Goal: Browse casually: Explore the website without a specific task or goal

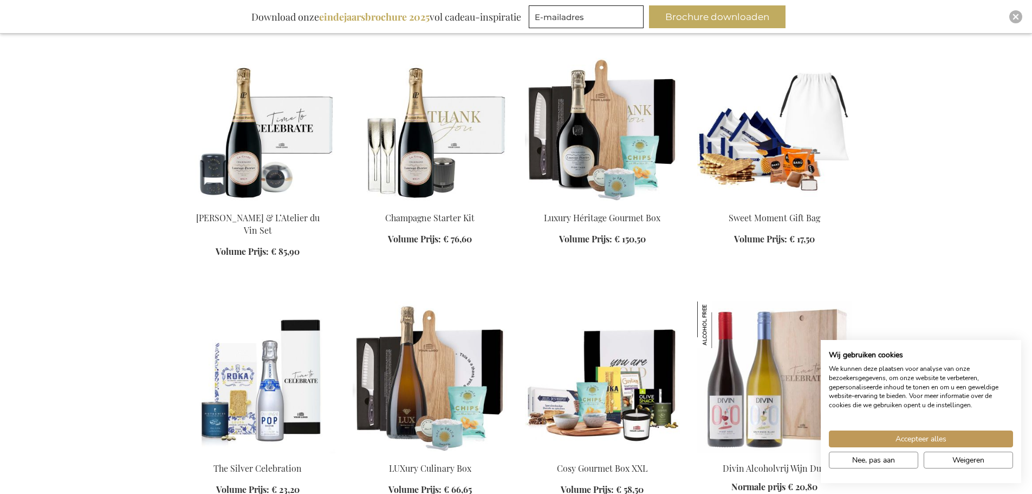
scroll to position [1083, 0]
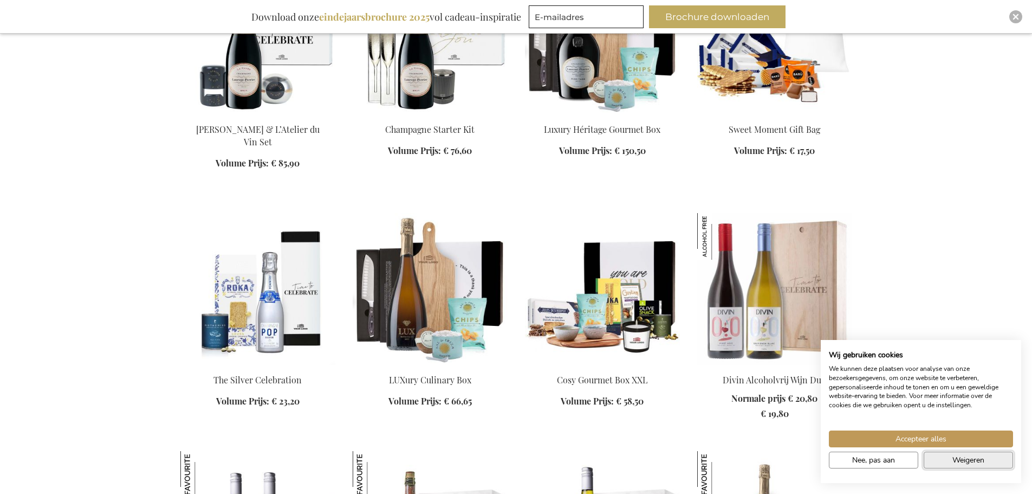
click at [957, 460] on span "Weigeren" at bounding box center [968, 459] width 32 height 11
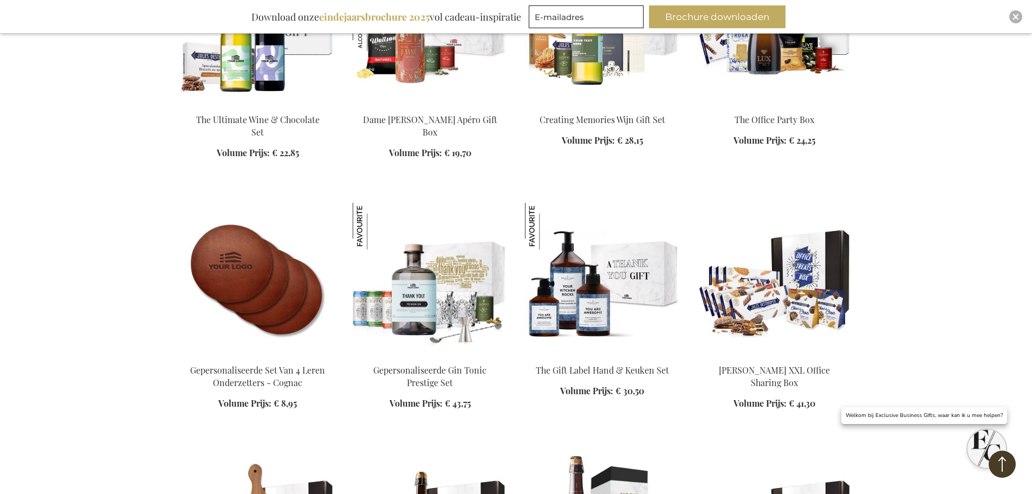
scroll to position [1625, 0]
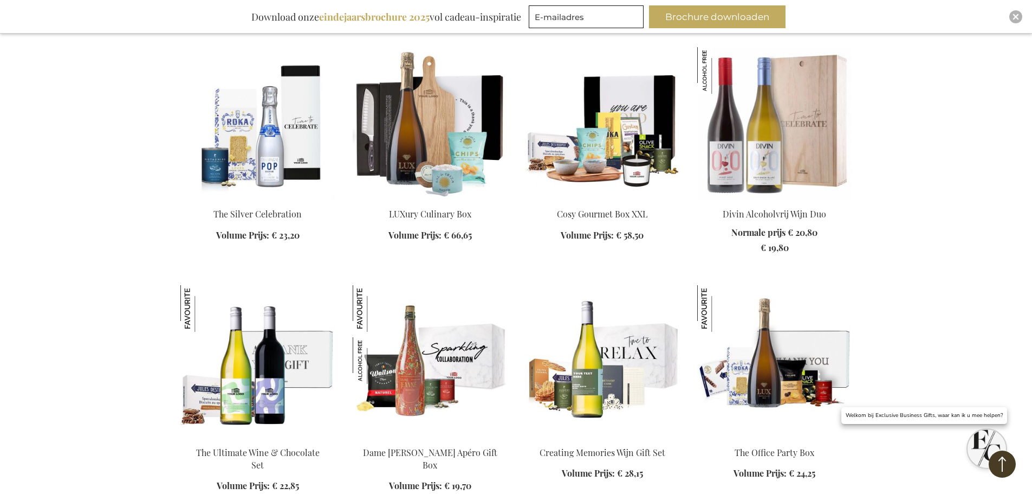
scroll to position [1246, 0]
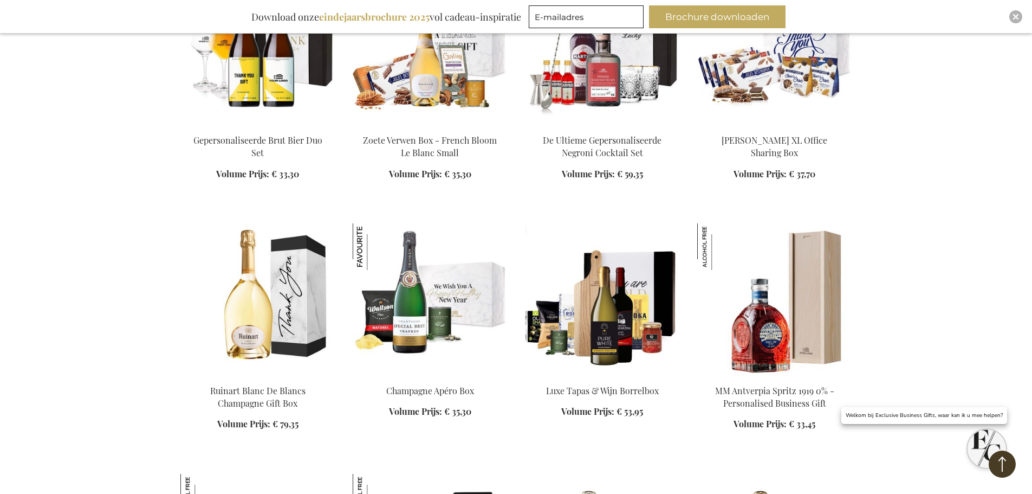
scroll to position [2817, 0]
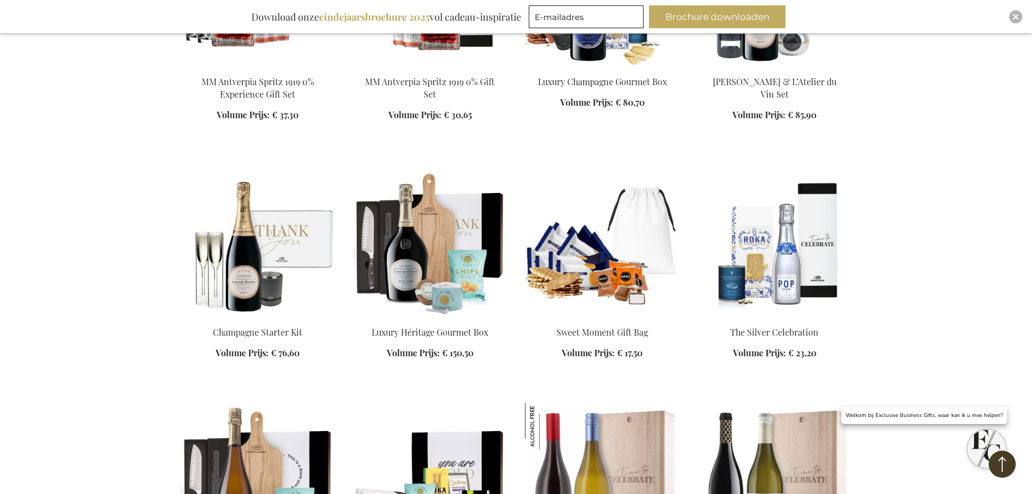
scroll to position [3575, 0]
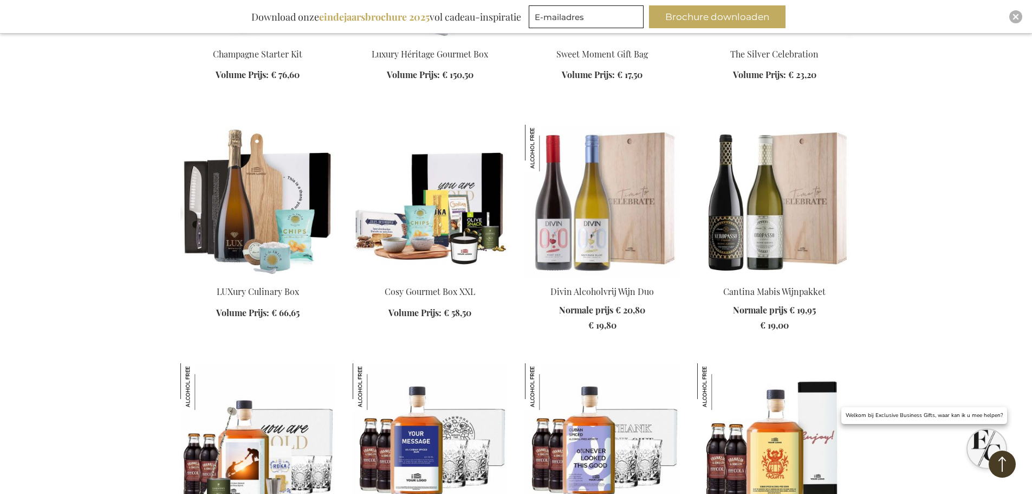
scroll to position [3792, 0]
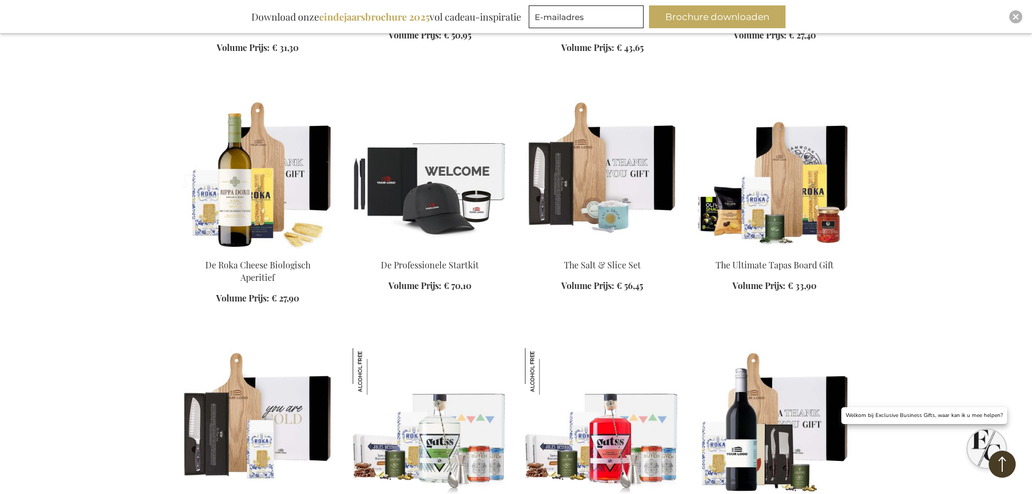
scroll to position [4930, 0]
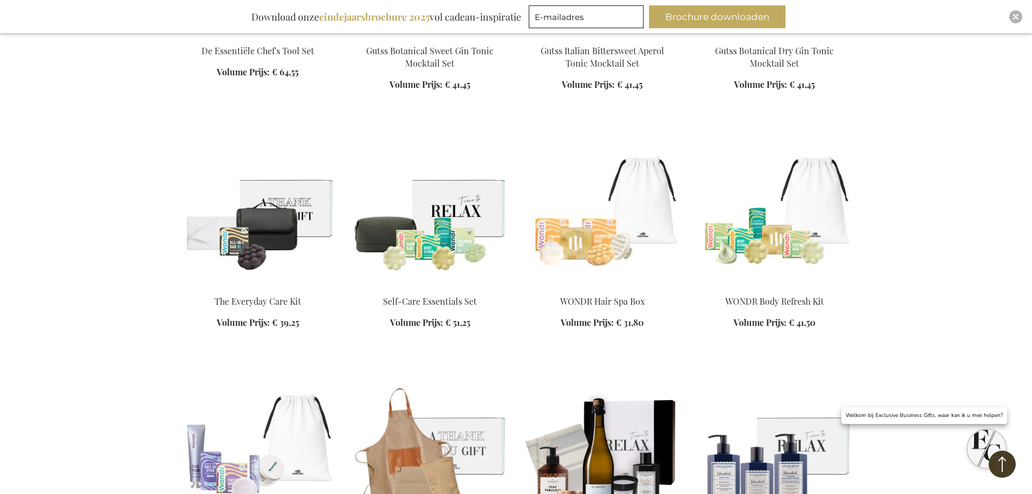
scroll to position [5797, 0]
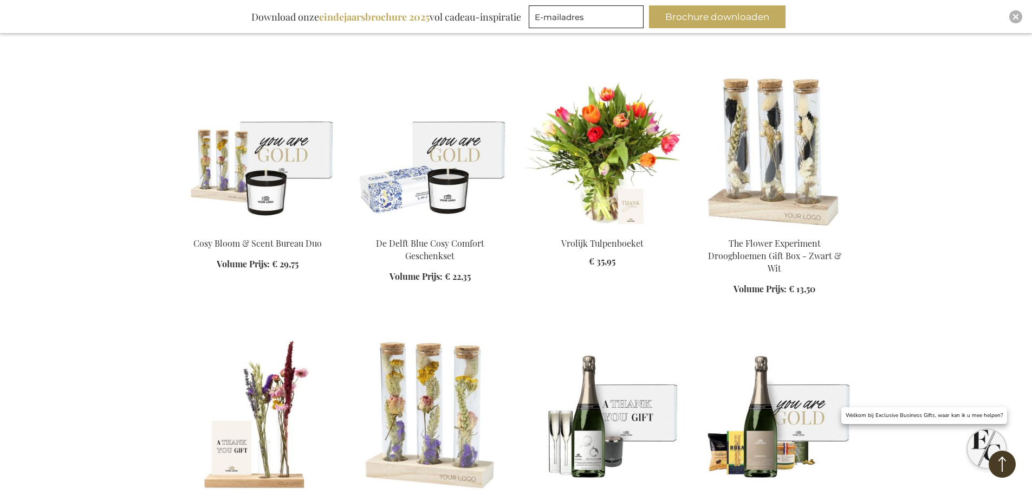
scroll to position [6555, 0]
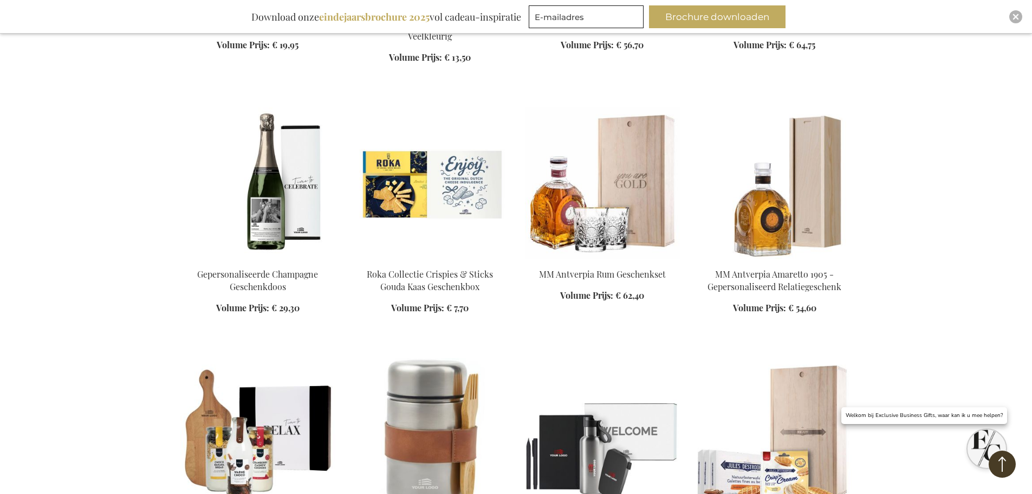
scroll to position [7097, 0]
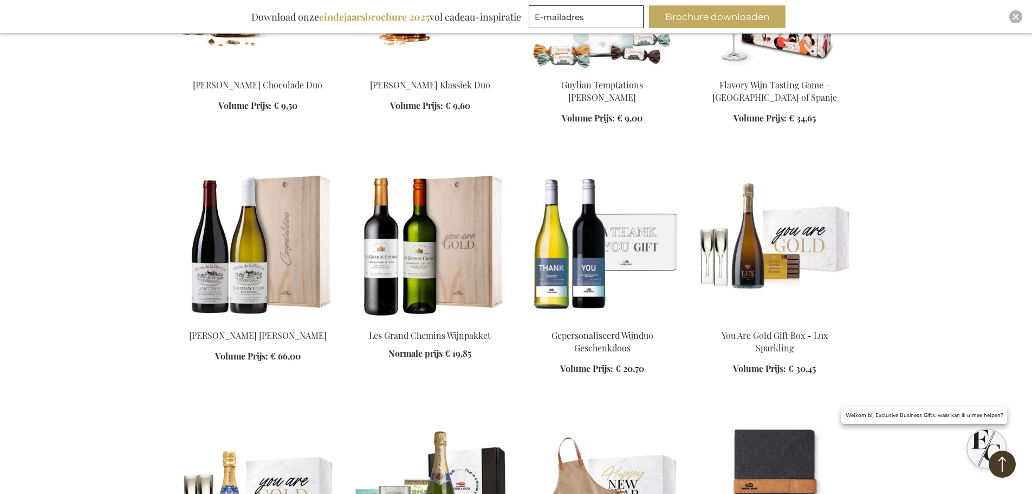
scroll to position [7909, 0]
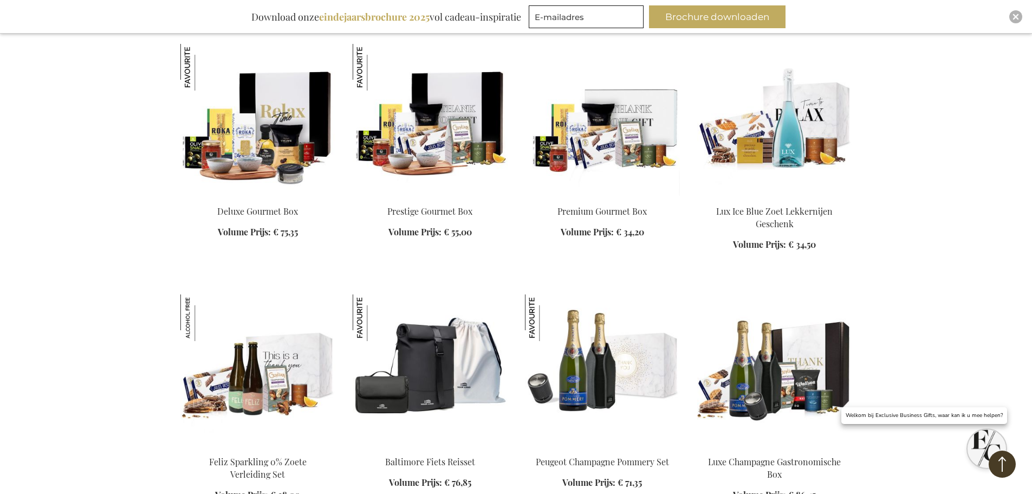
scroll to position [9101, 0]
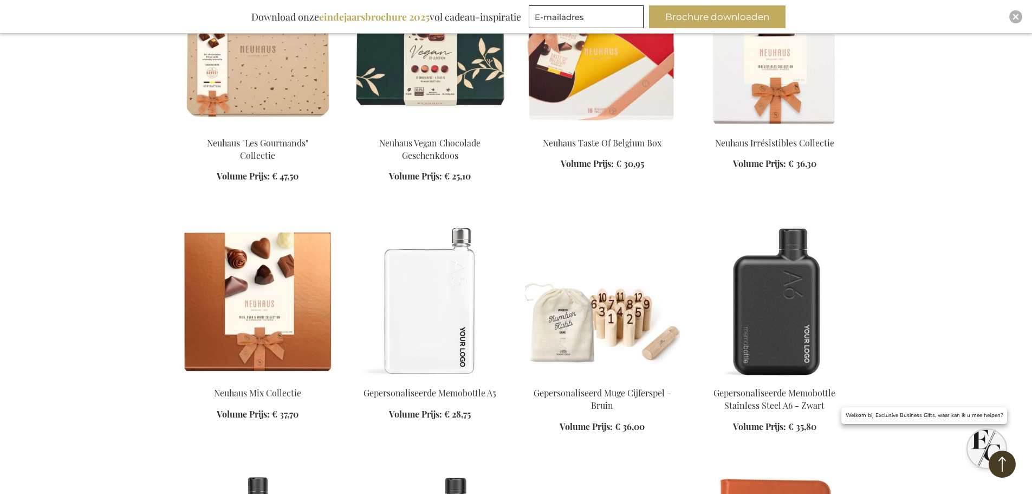
scroll to position [9534, 0]
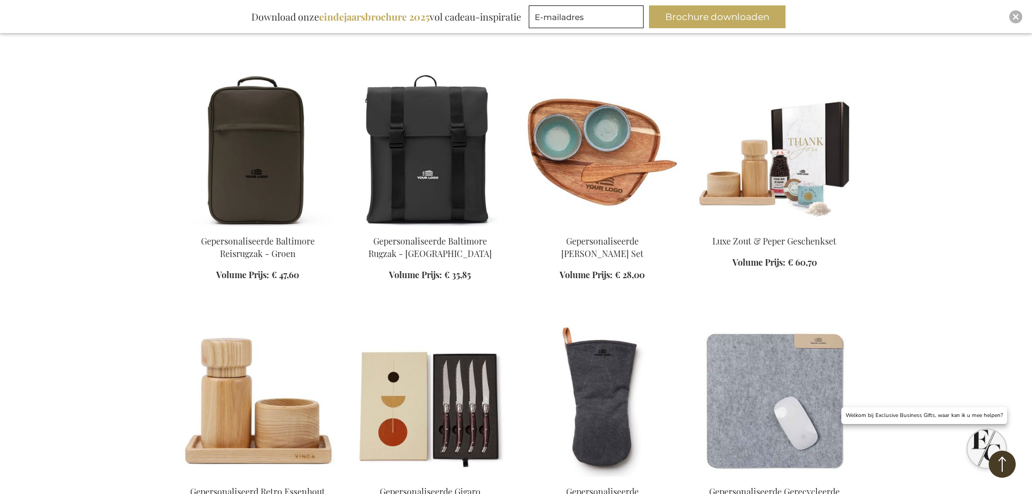
scroll to position [11593, 0]
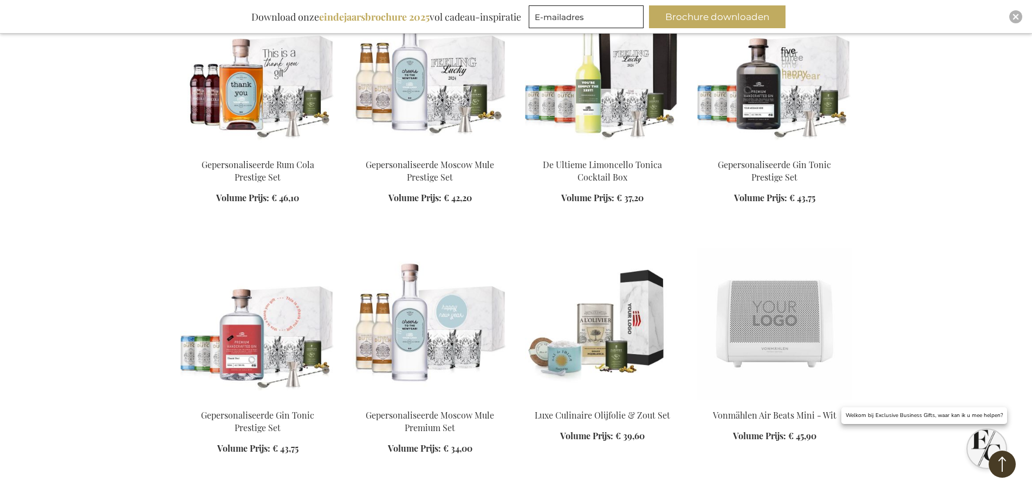
scroll to position [13814, 0]
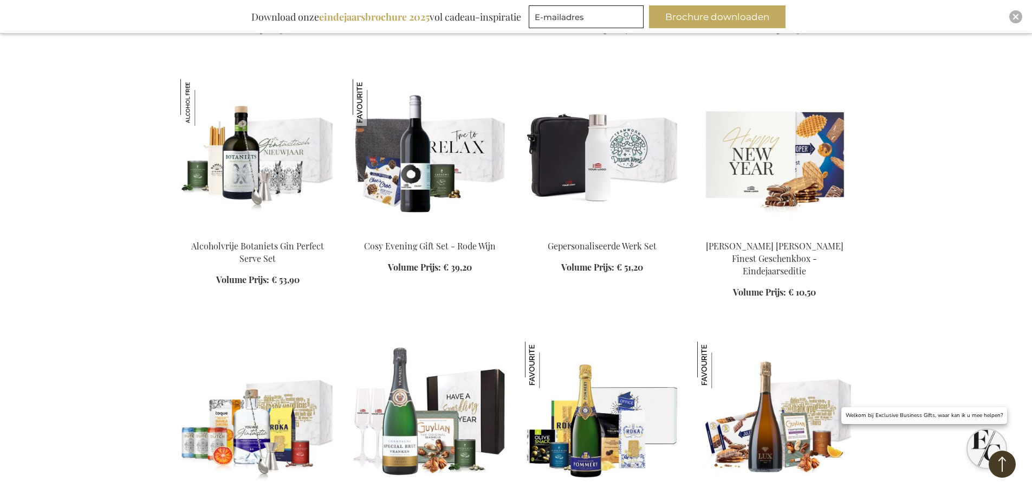
scroll to position [14843, 0]
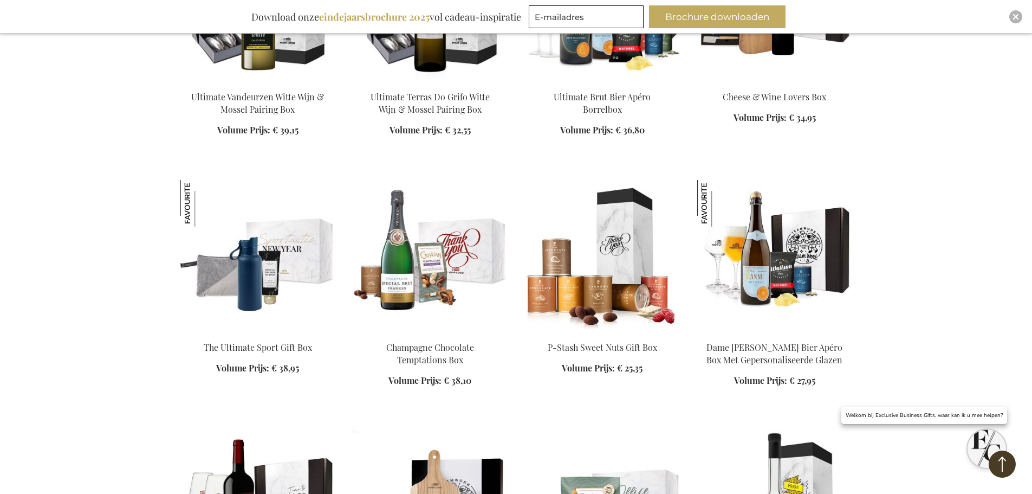
scroll to position [15385, 0]
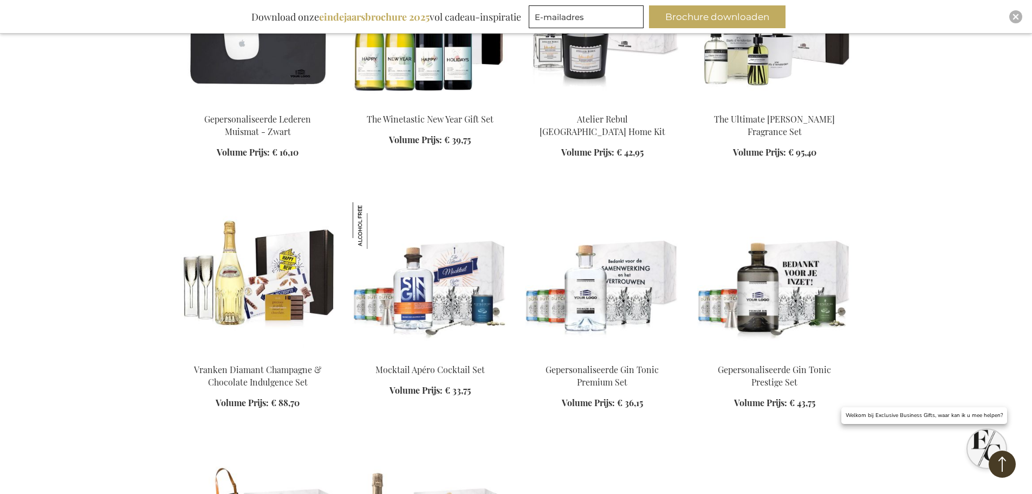
scroll to position [16685, 0]
